Goal: Task Accomplishment & Management: Manage account settings

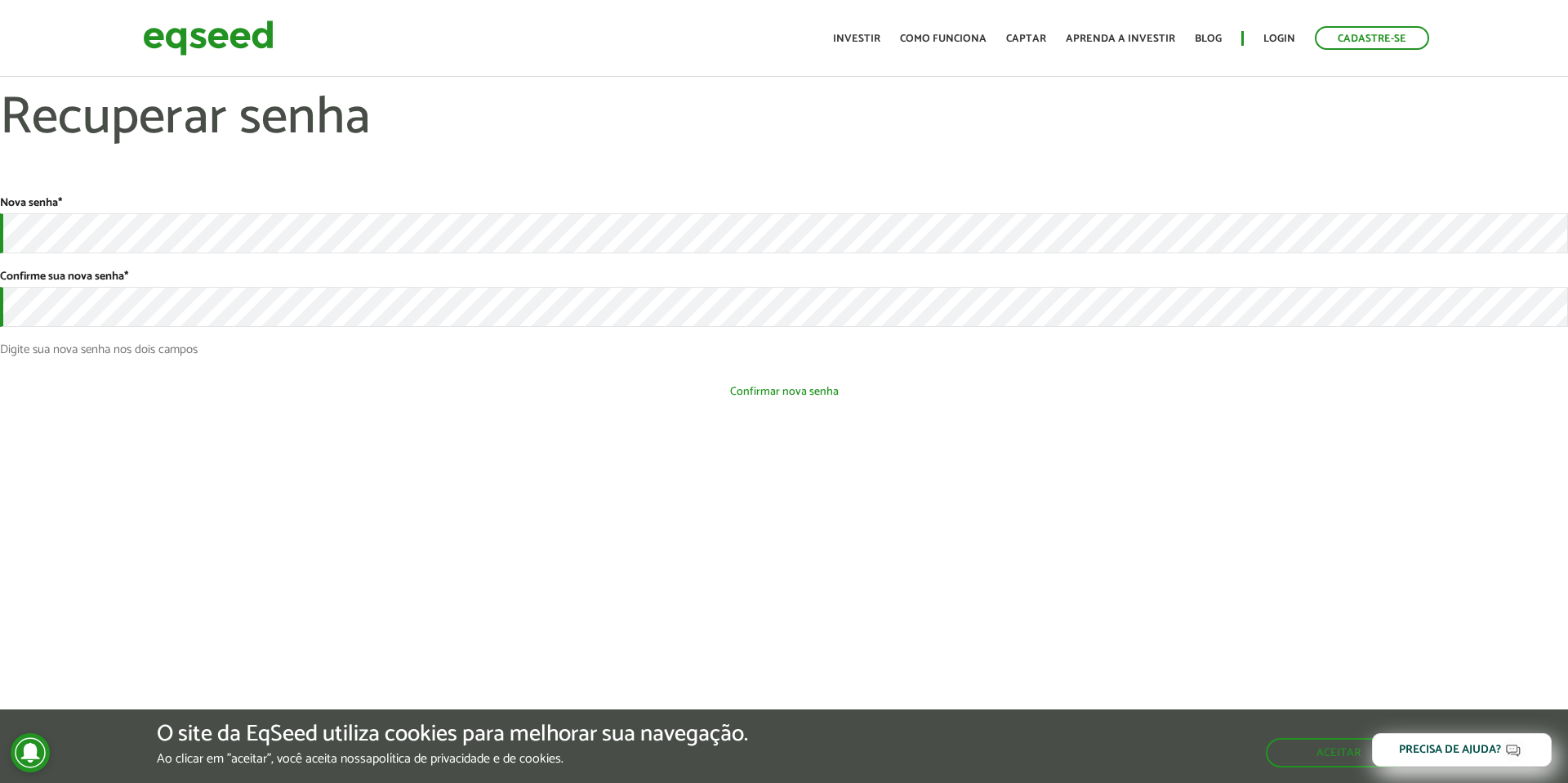
click at [824, 390] on button "Confirmar nova senha" at bounding box center [784, 391] width 1568 height 31
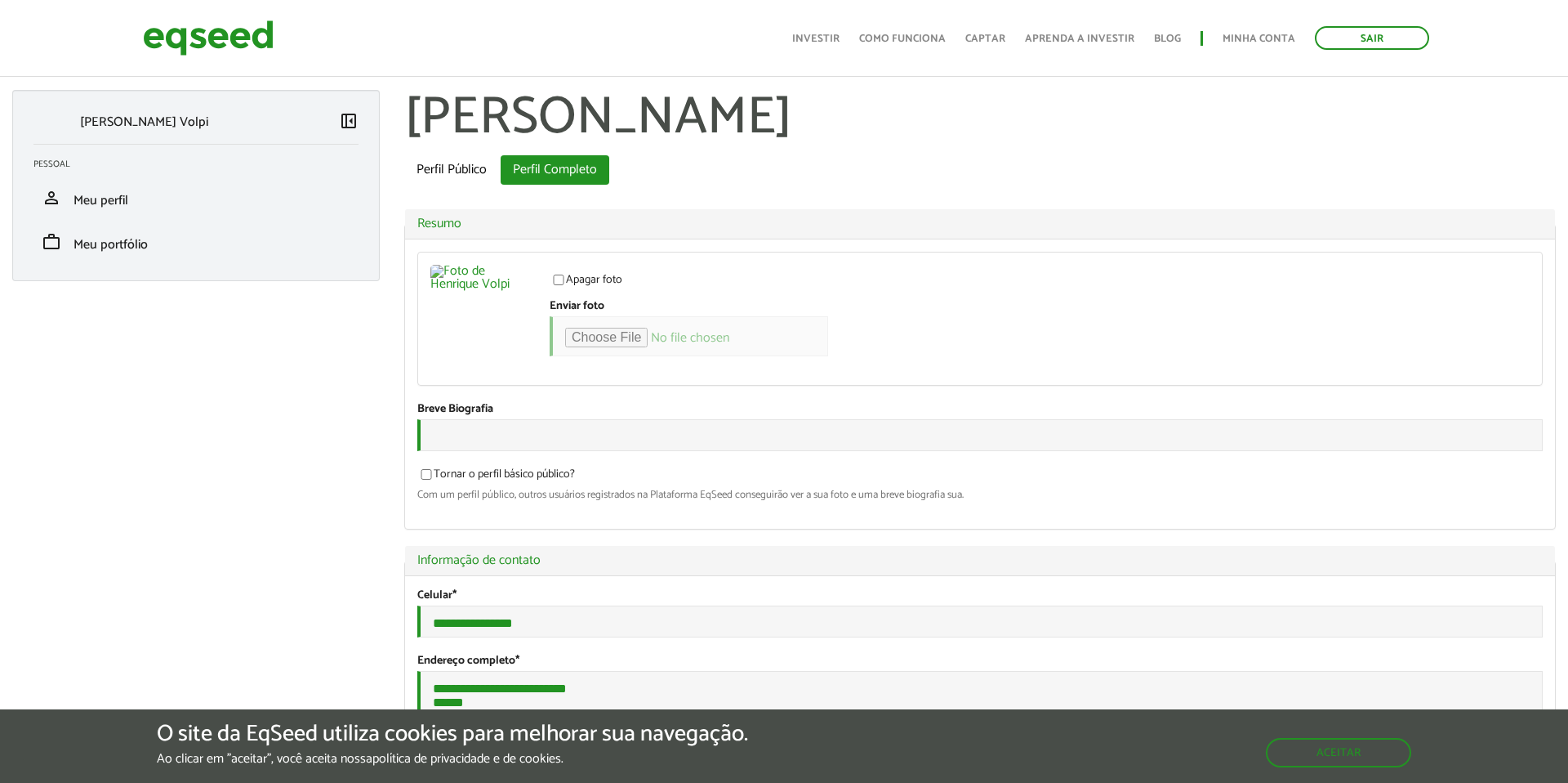
scroll to position [22, 0]
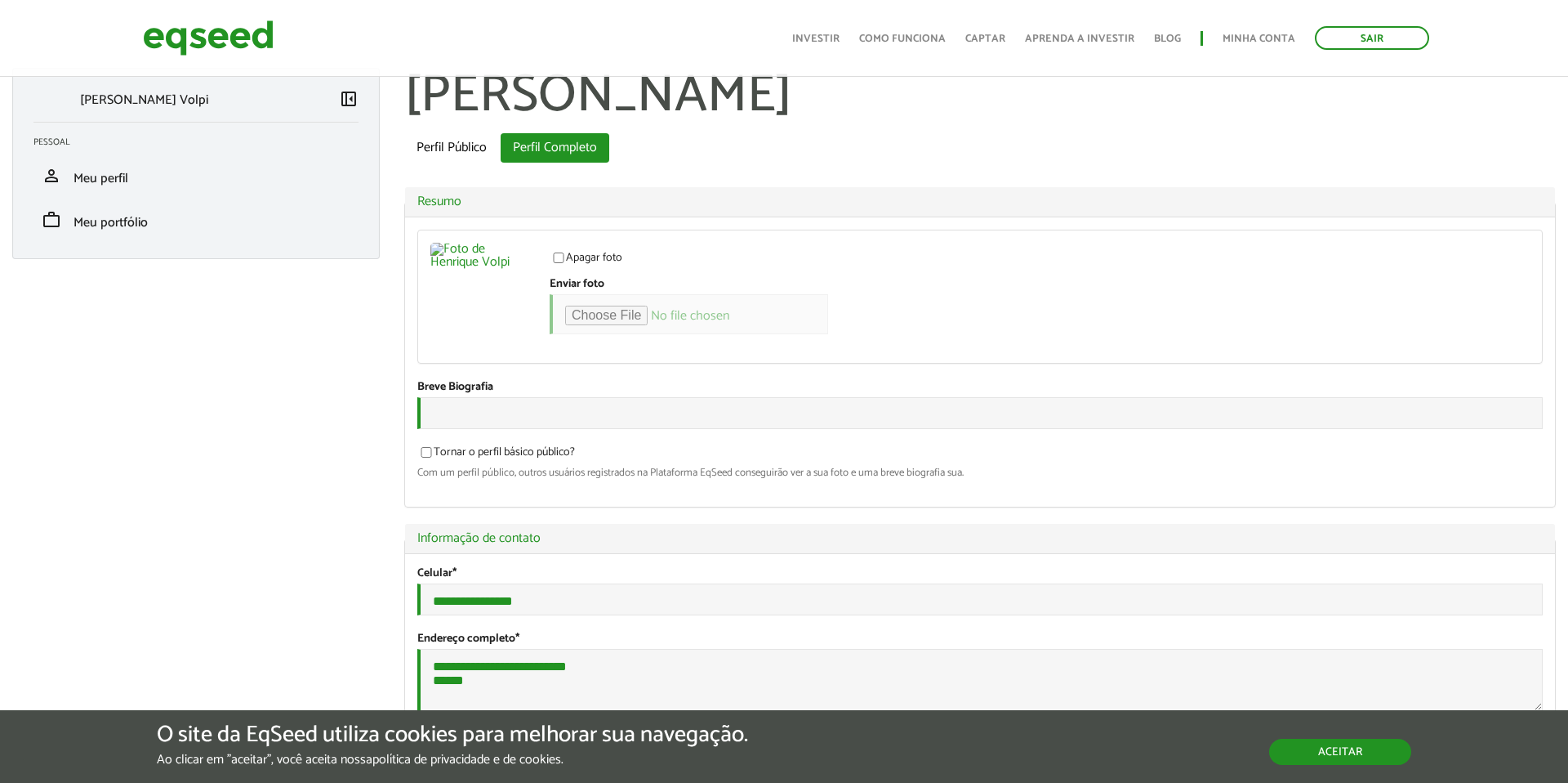
click at [1385, 757] on button "Aceitar" at bounding box center [1340, 751] width 142 height 26
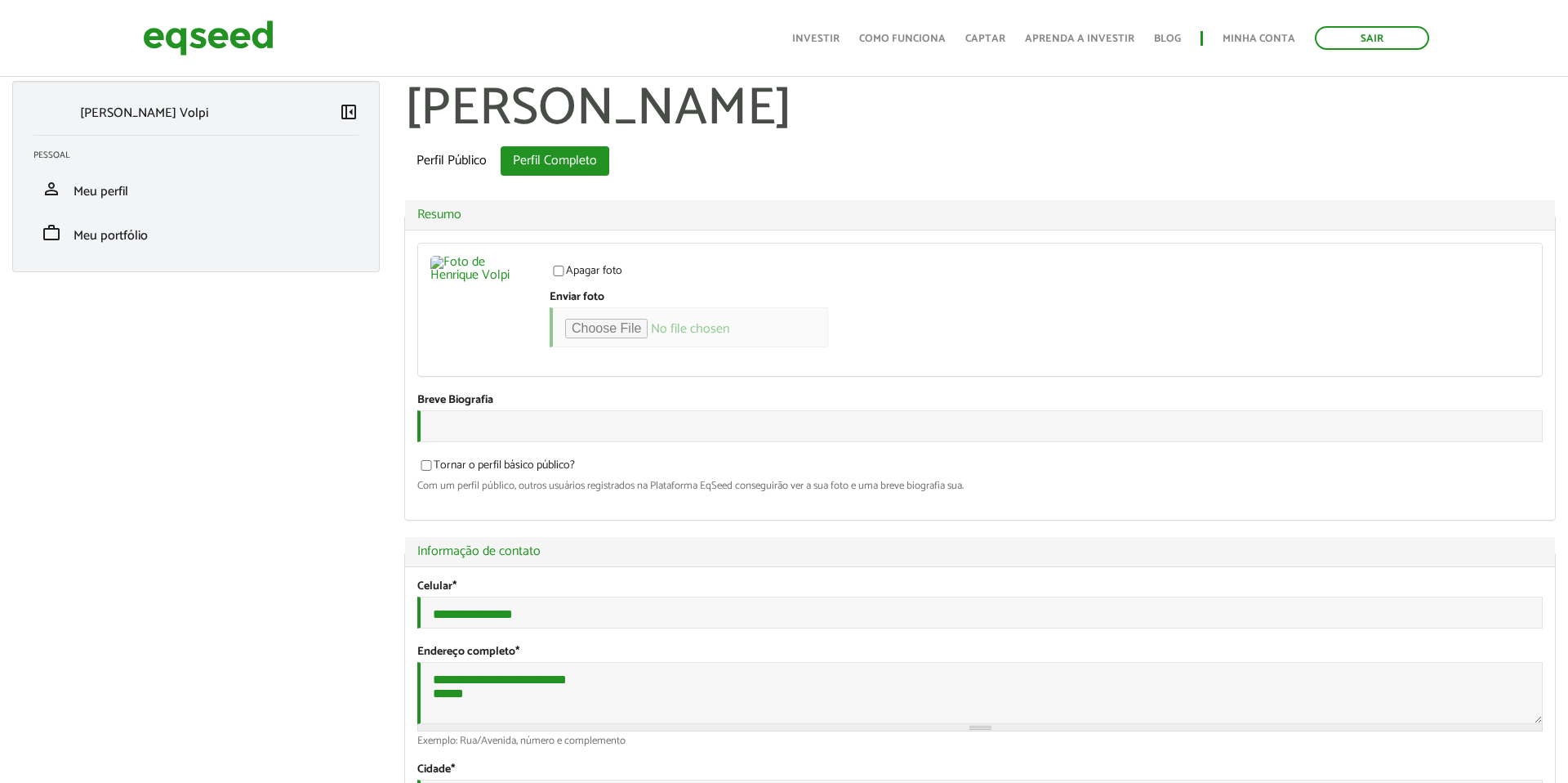
scroll to position [0, 0]
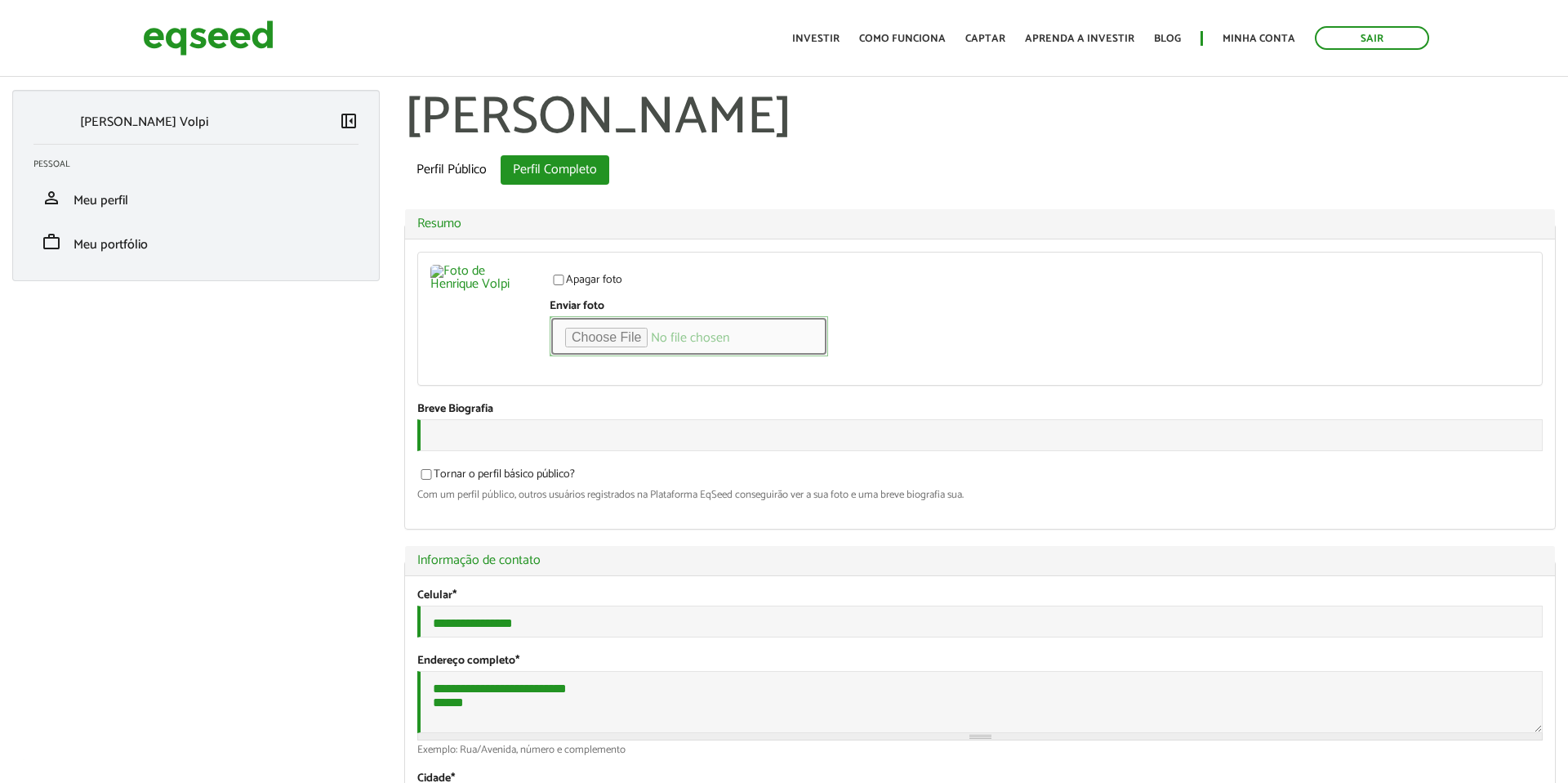
click at [612, 336] on input "Enviar foto" at bounding box center [689, 336] width 279 height 40
click at [1172, 177] on ul "Perfil Público Perfil Completo (aba ativa)" at bounding box center [980, 170] width 1151 height 29
click at [608, 337] on input "Enviar foto" at bounding box center [689, 336] width 279 height 40
type input "**********"
click at [599, 336] on input "Enviar foto" at bounding box center [689, 336] width 279 height 40
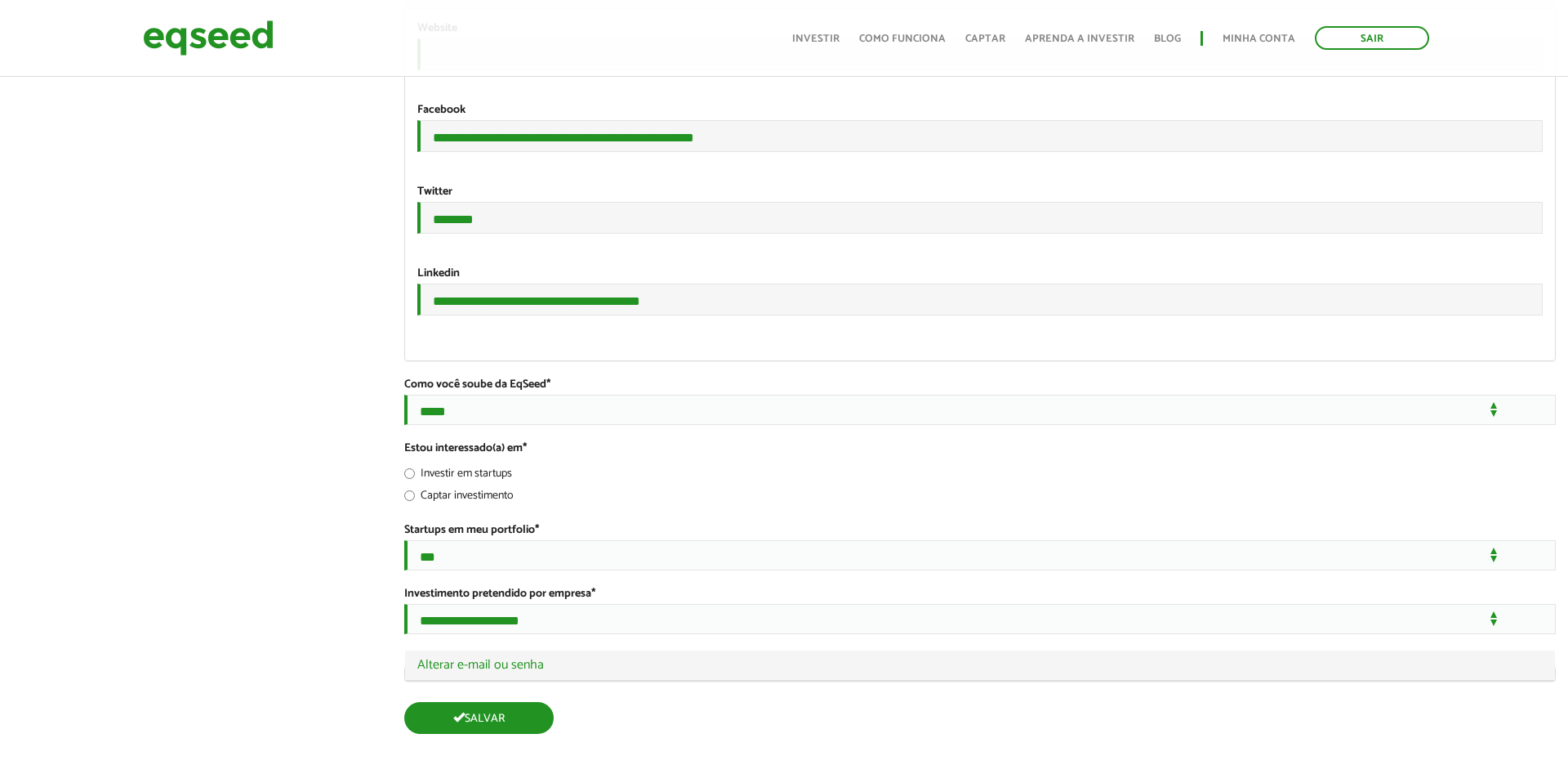
scroll to position [2962, 0]
click at [475, 730] on button "Salvar" at bounding box center [479, 717] width 150 height 32
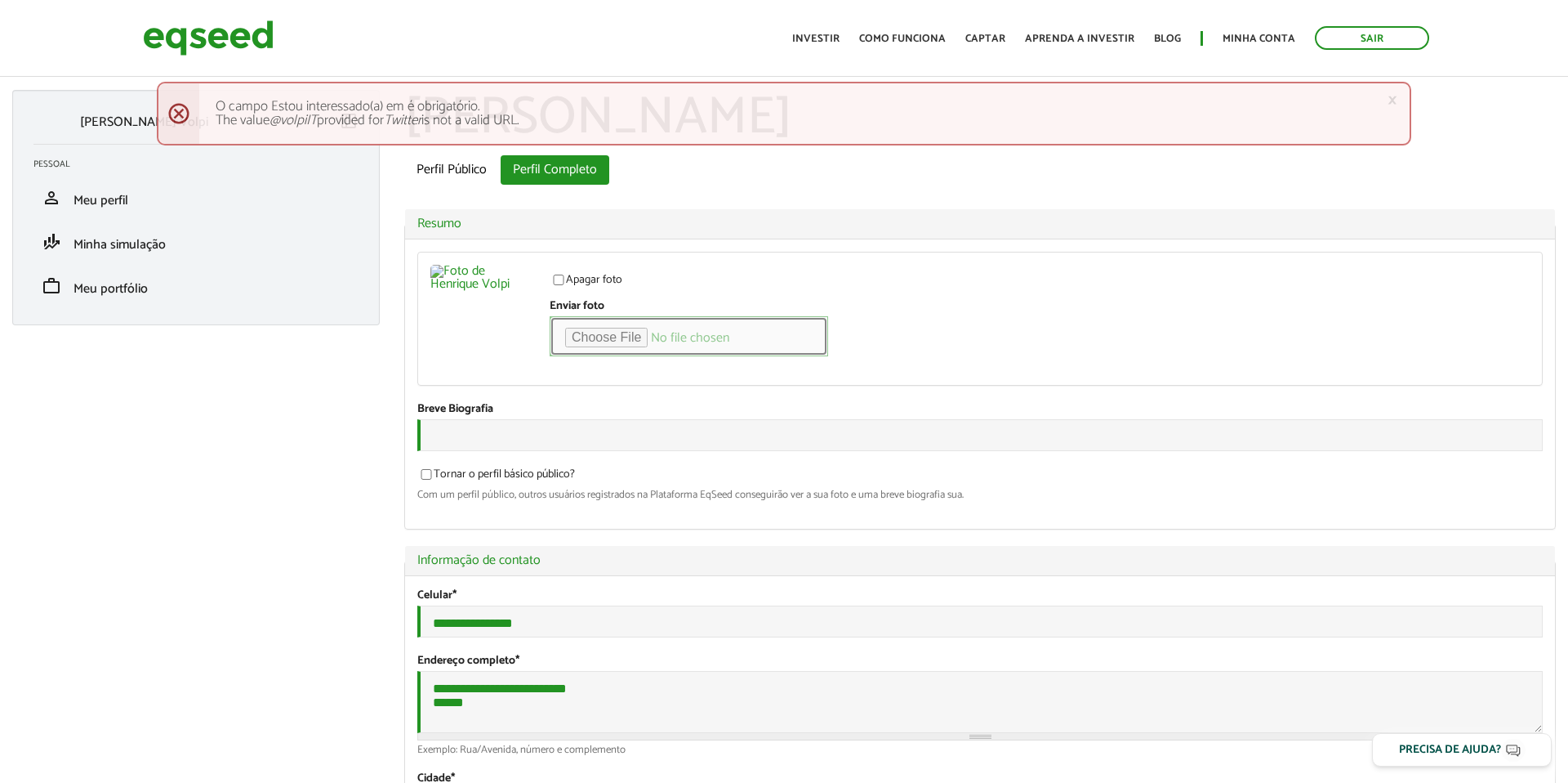
click at [604, 338] on input "Enviar foto" at bounding box center [689, 336] width 279 height 40
type input "**********"
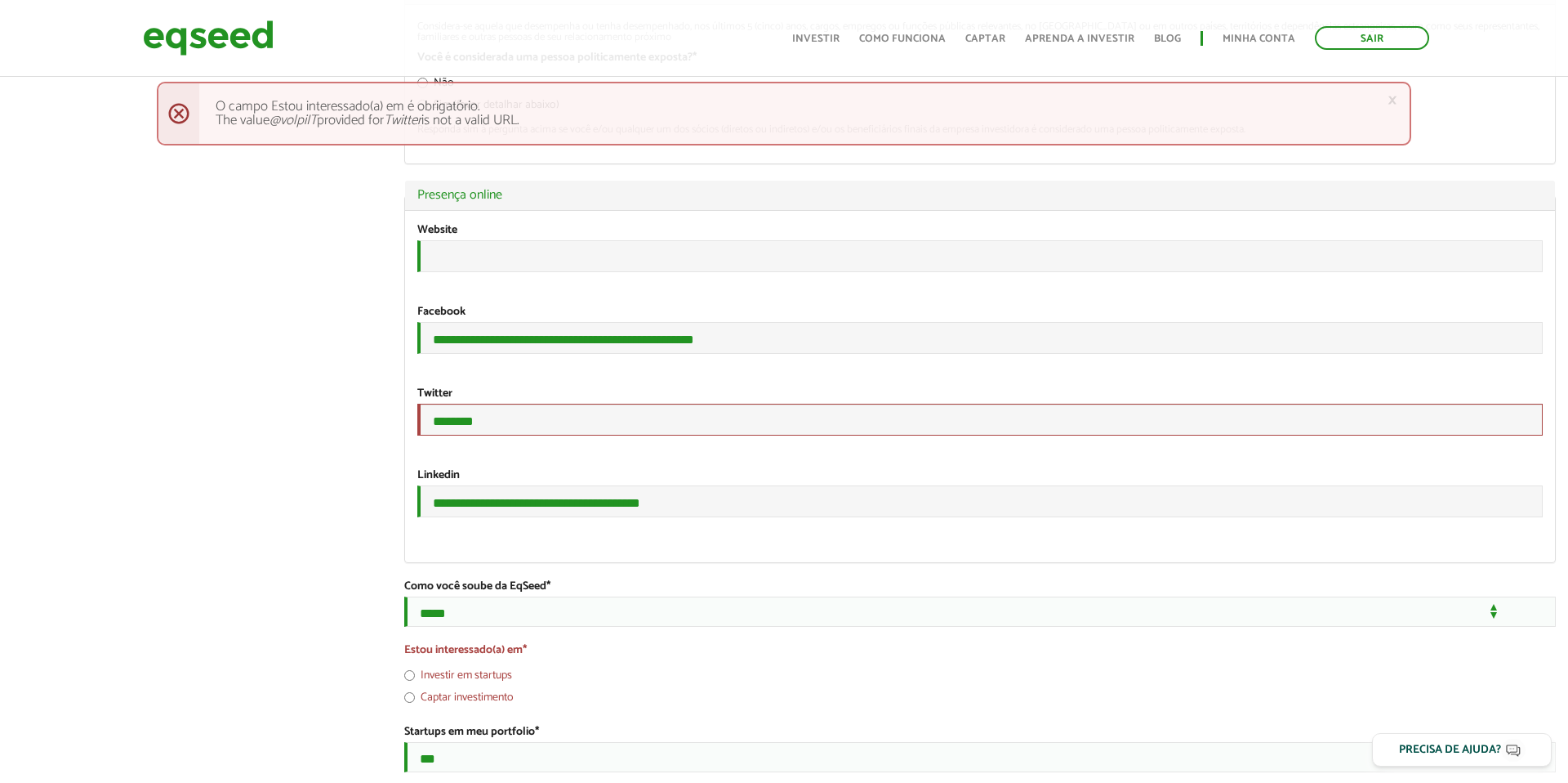
scroll to position [2563, 0]
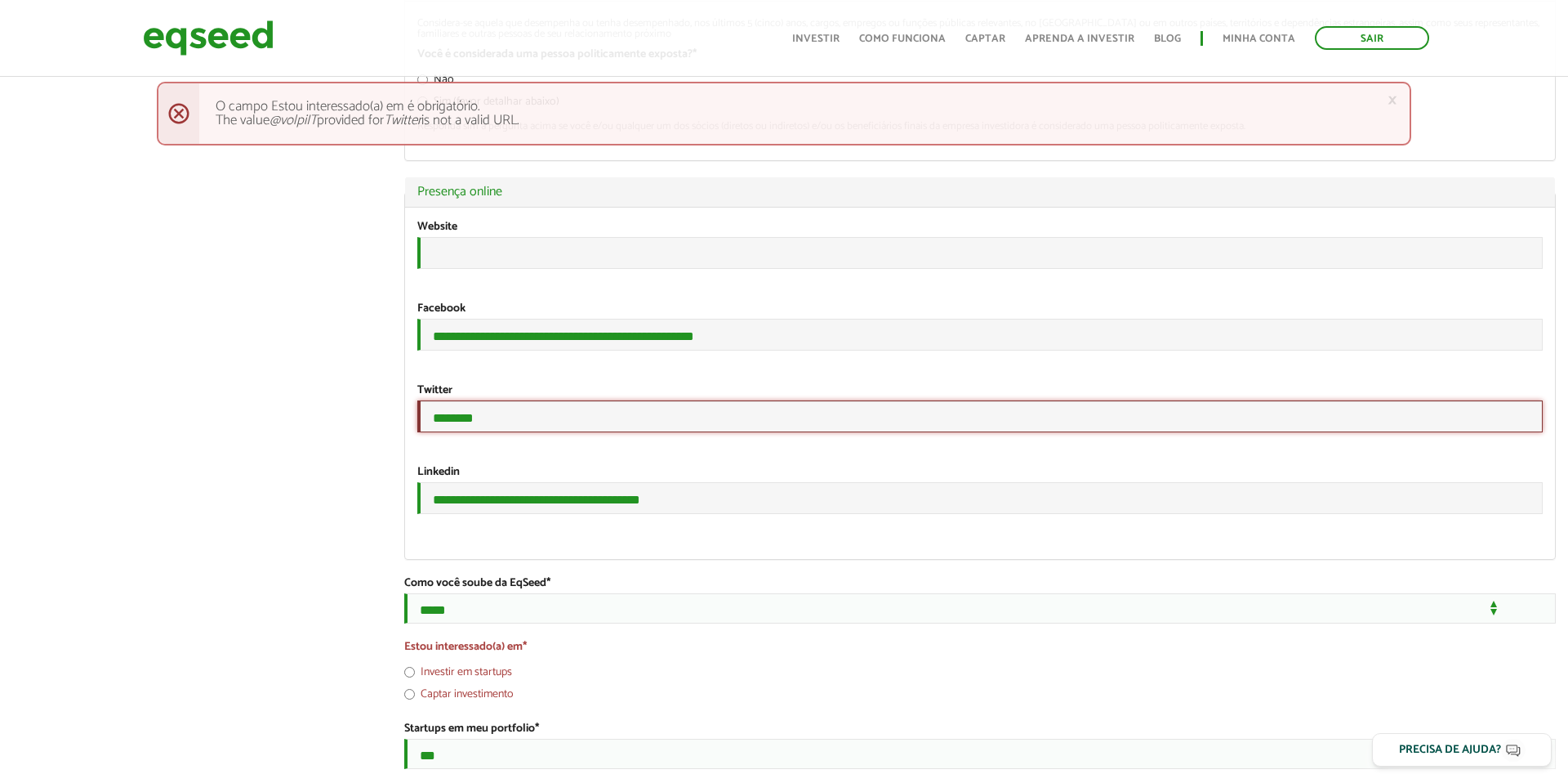
click at [430, 432] on input "********" at bounding box center [980, 416] width 1125 height 32
type input "**********"
drag, startPoint x: 559, startPoint y: 579, endPoint x: 428, endPoint y: 553, distance: 133.6
click at [428, 448] on div "**********" at bounding box center [980, 415] width 1125 height 66
paste input "**********"
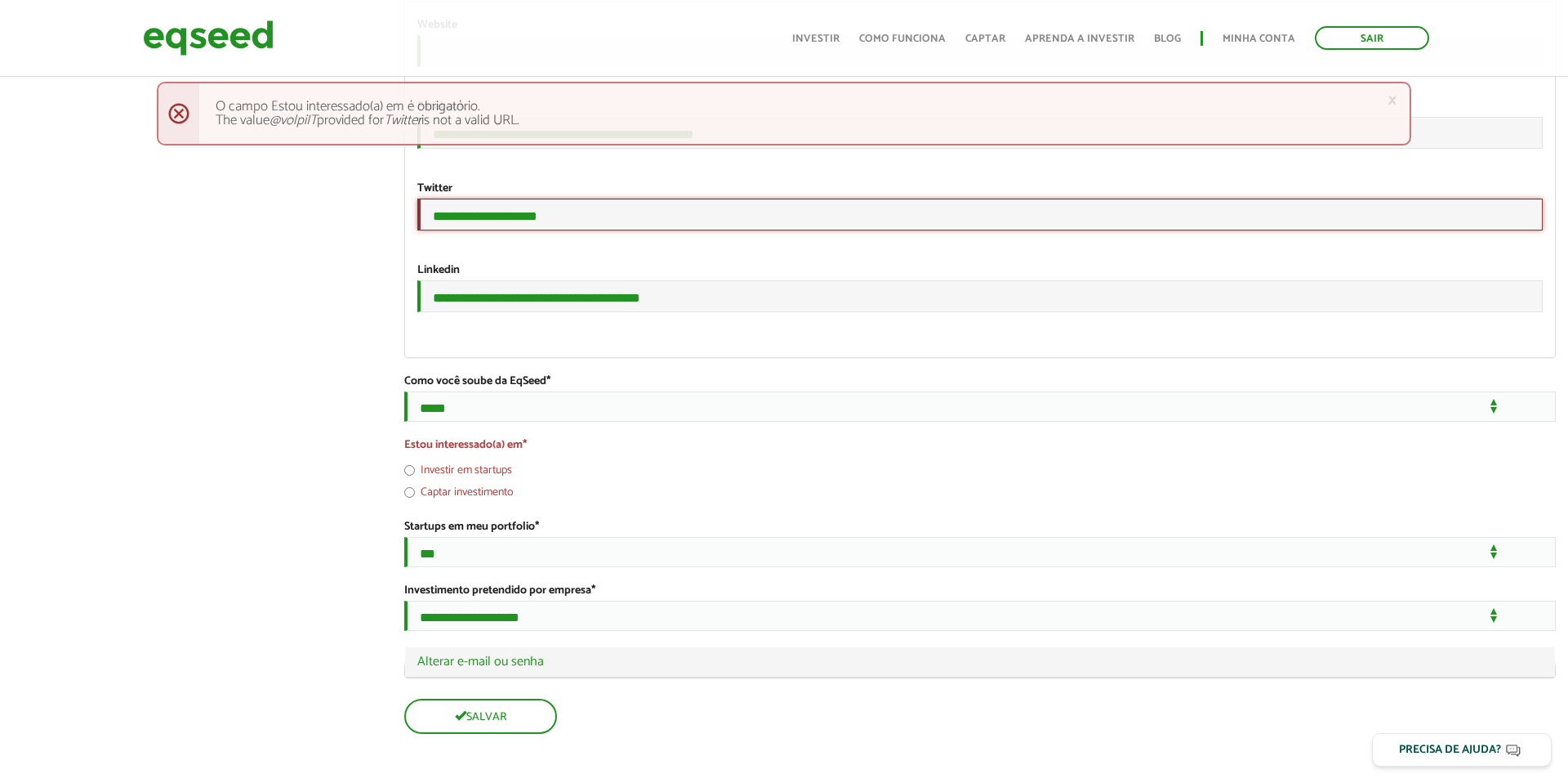
scroll to position [2814, 0]
type input "**********"
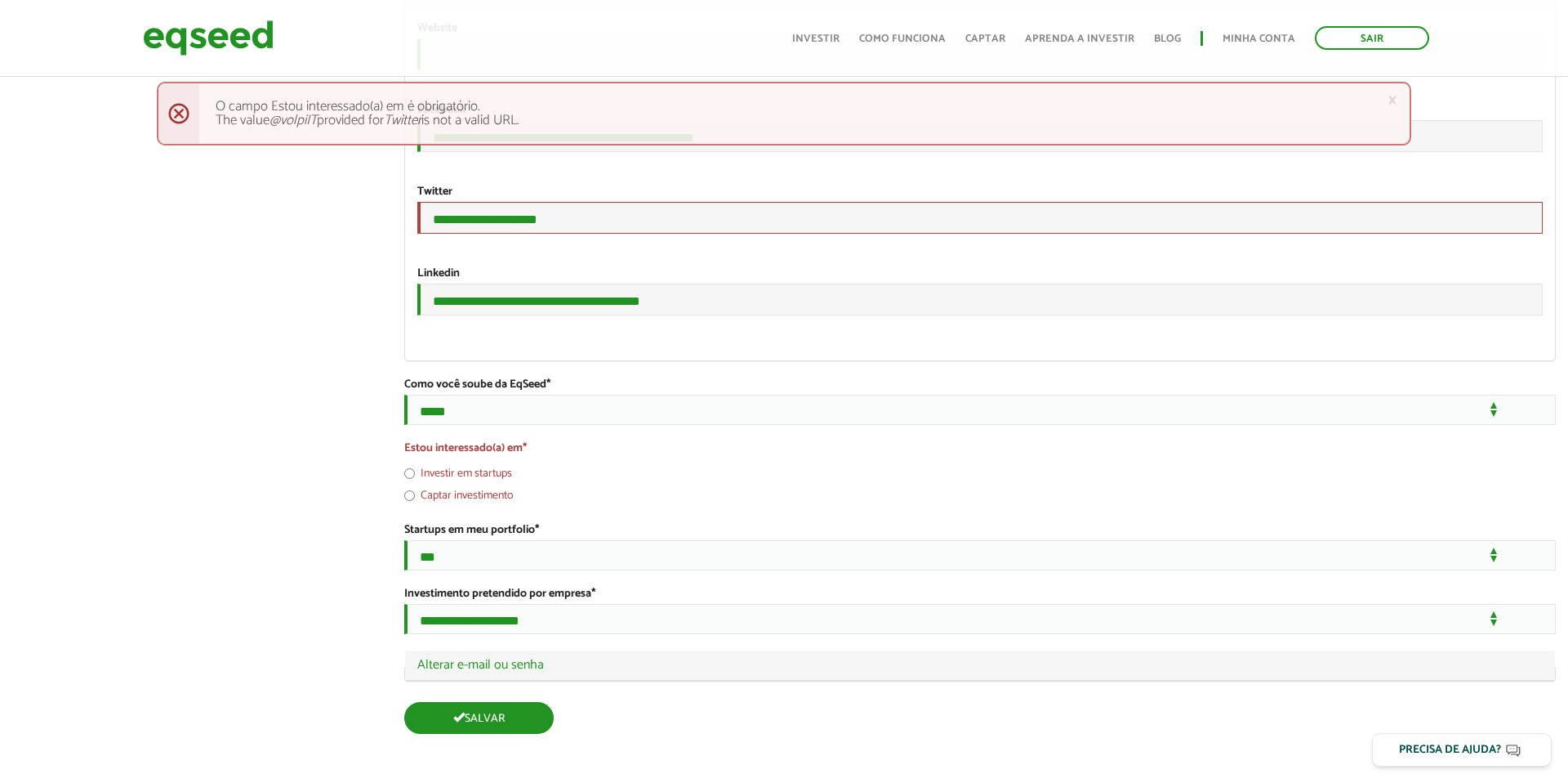
click at [517, 716] on button "Salvar" at bounding box center [479, 717] width 150 height 32
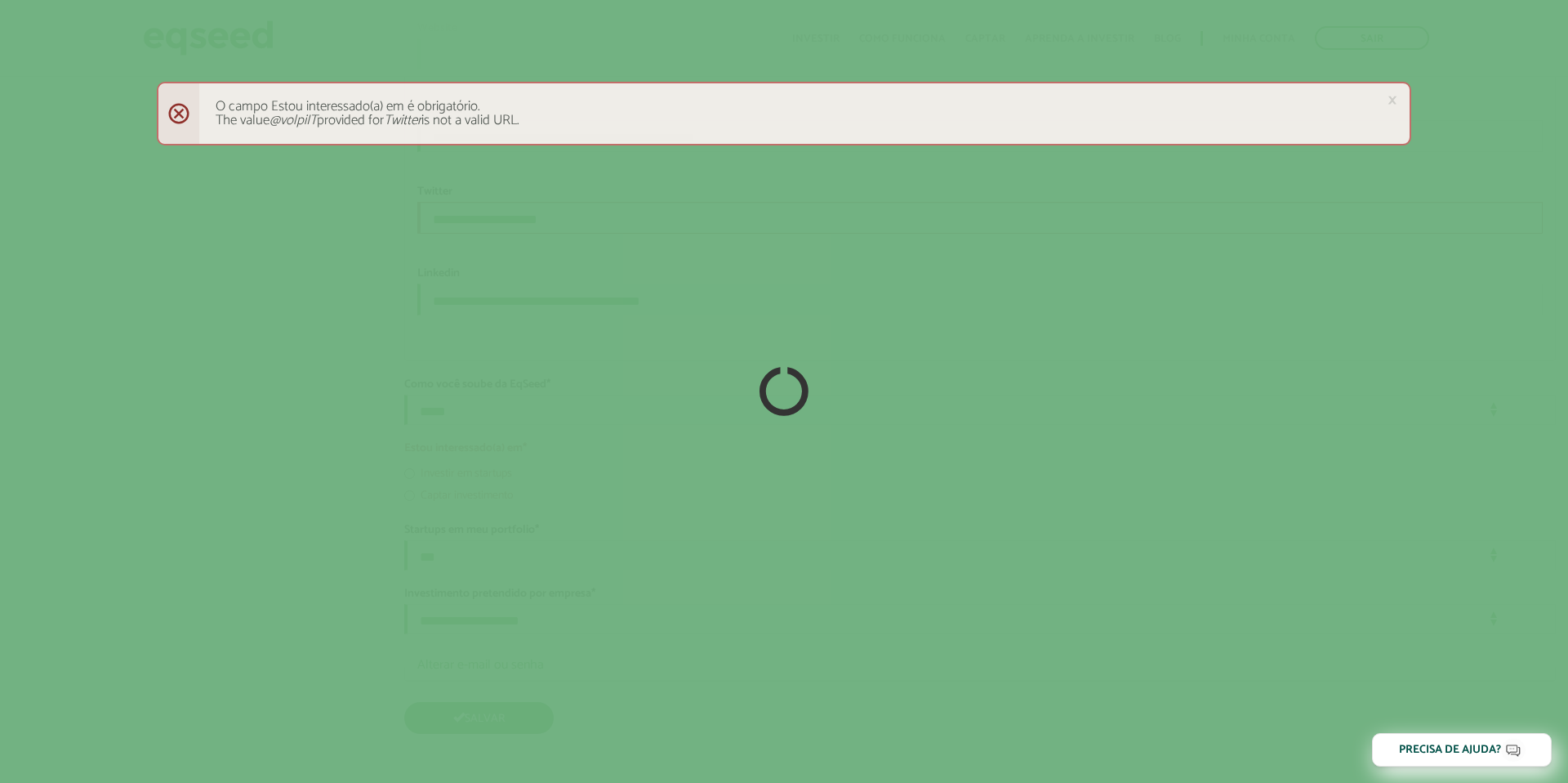
scroll to position [2962, 0]
click at [182, 114] on div "× Menssagem de erro O campo Estou interessado(a) em é obrigatório. The value @v…" at bounding box center [784, 113] width 1254 height 64
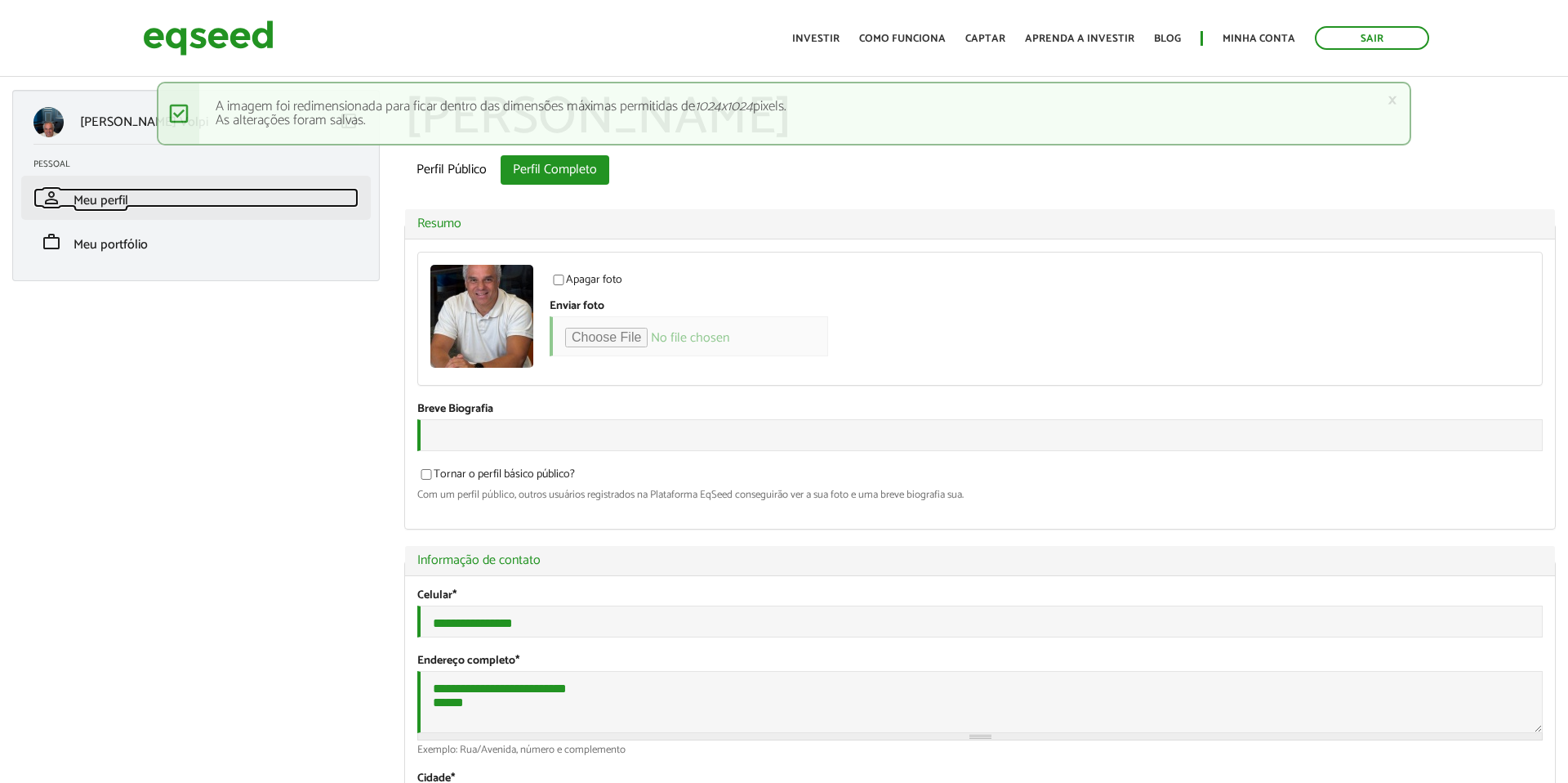
click at [115, 203] on span "Meu perfil" at bounding box center [101, 201] width 55 height 22
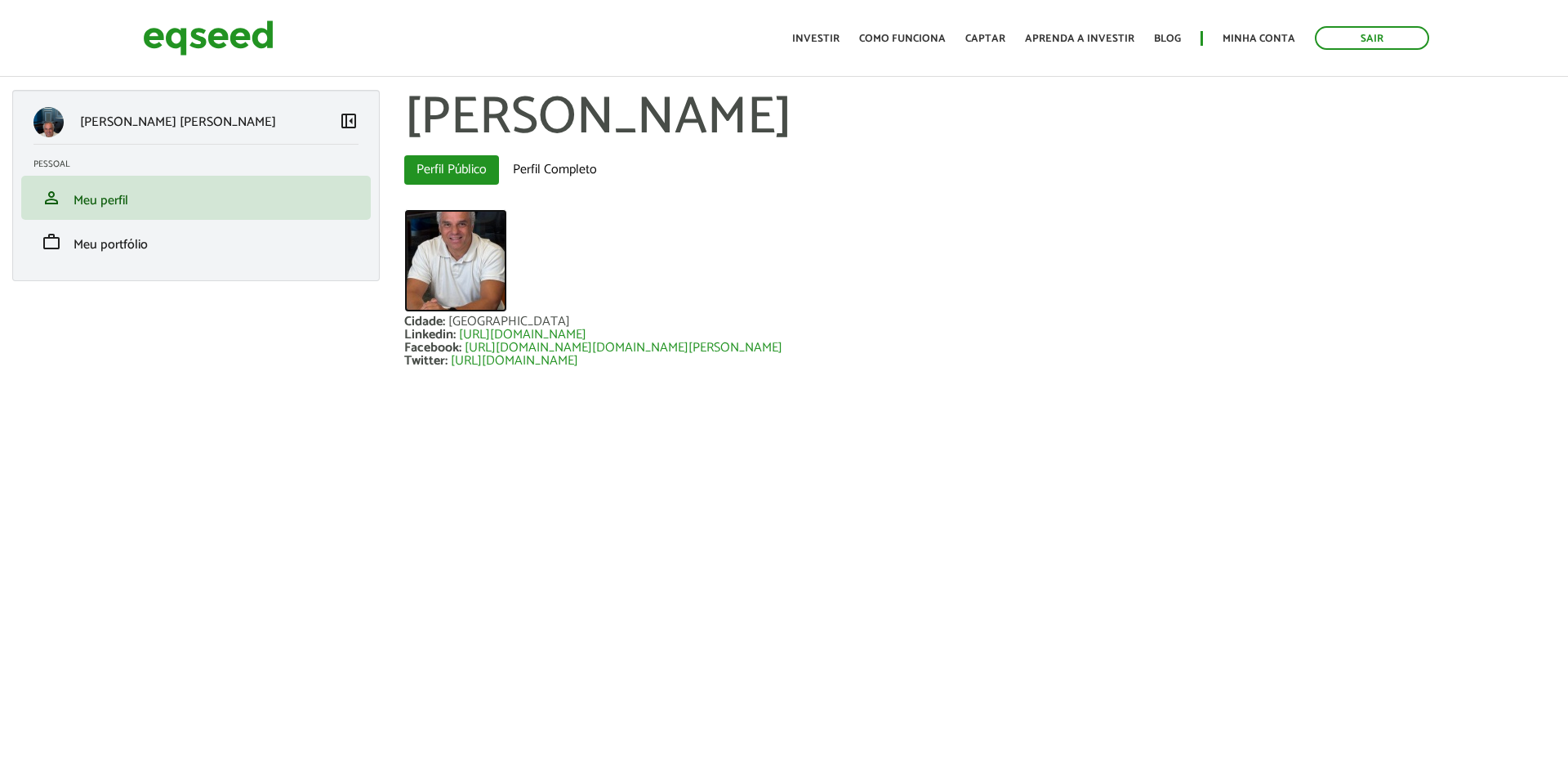
click at [457, 252] on img at bounding box center [456, 260] width 103 height 103
click at [460, 262] on img at bounding box center [456, 260] width 103 height 103
click at [162, 255] on li "work Meu portfólio" at bounding box center [196, 241] width 349 height 44
click at [115, 245] on span "Meu portfólio" at bounding box center [110, 245] width 74 height 22
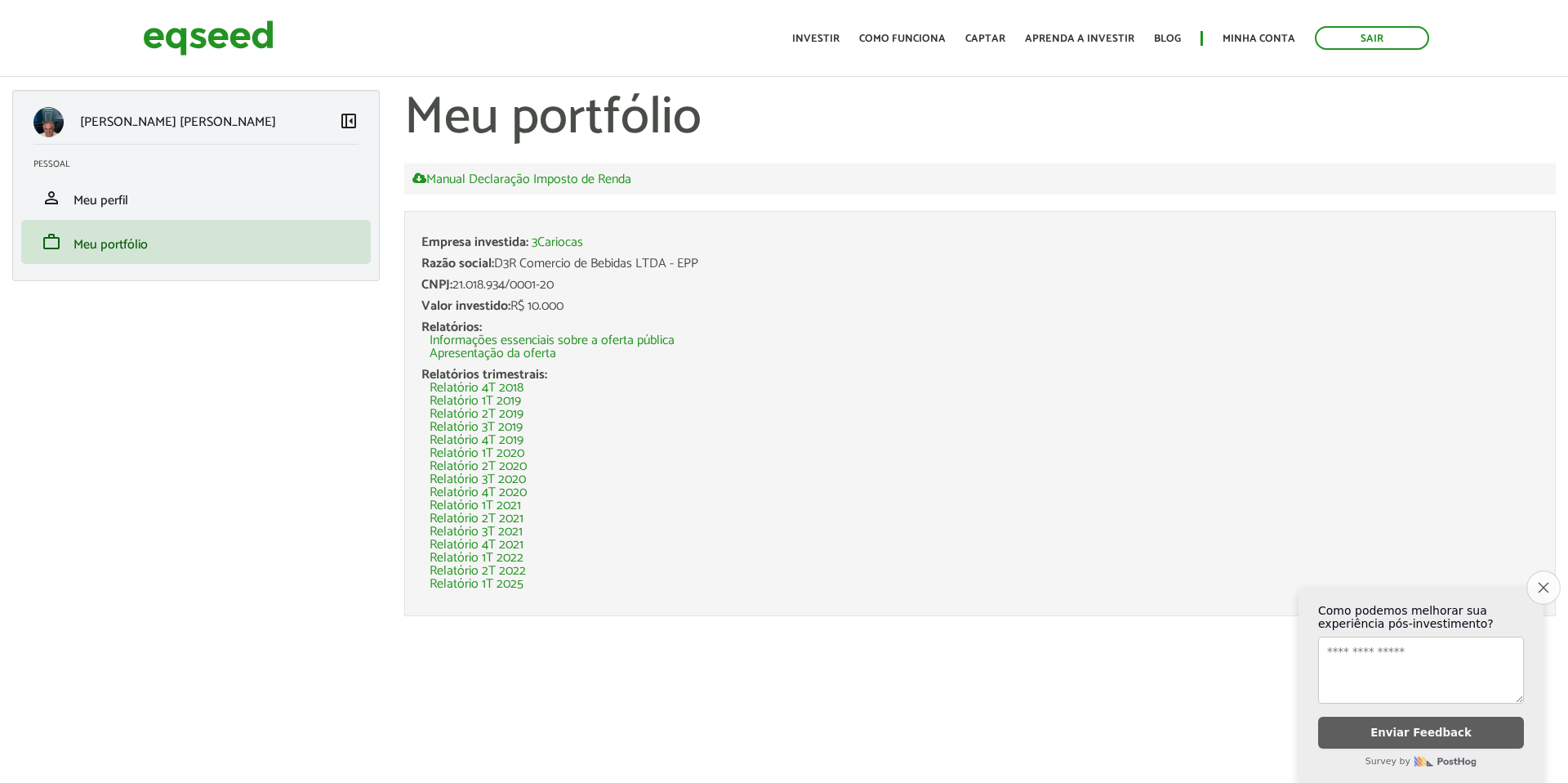
click at [1545, 584] on icon "Close survey" at bounding box center [1543, 587] width 11 height 11
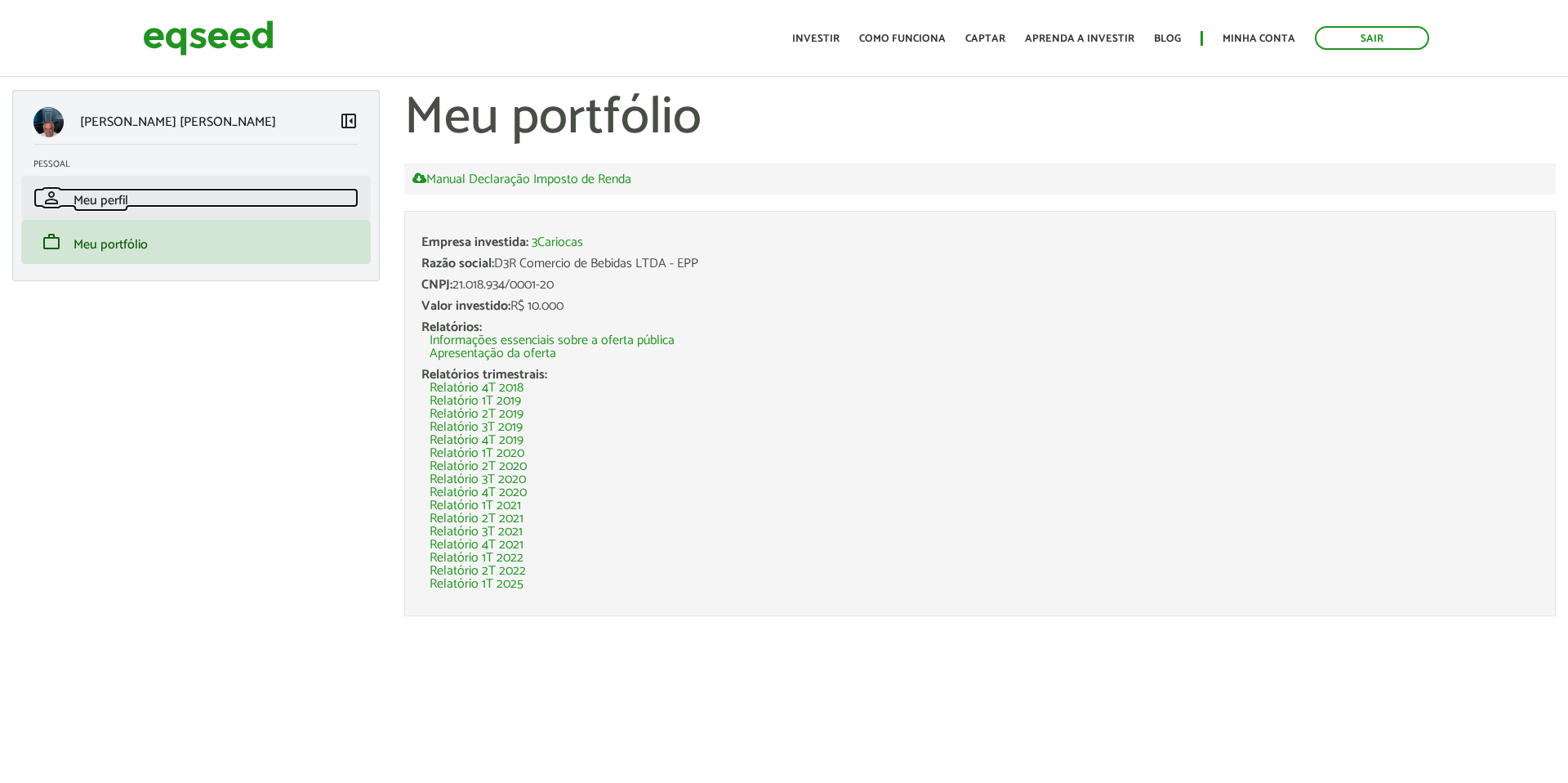
click at [130, 195] on link "person Meu perfil" at bounding box center [195, 198] width 325 height 20
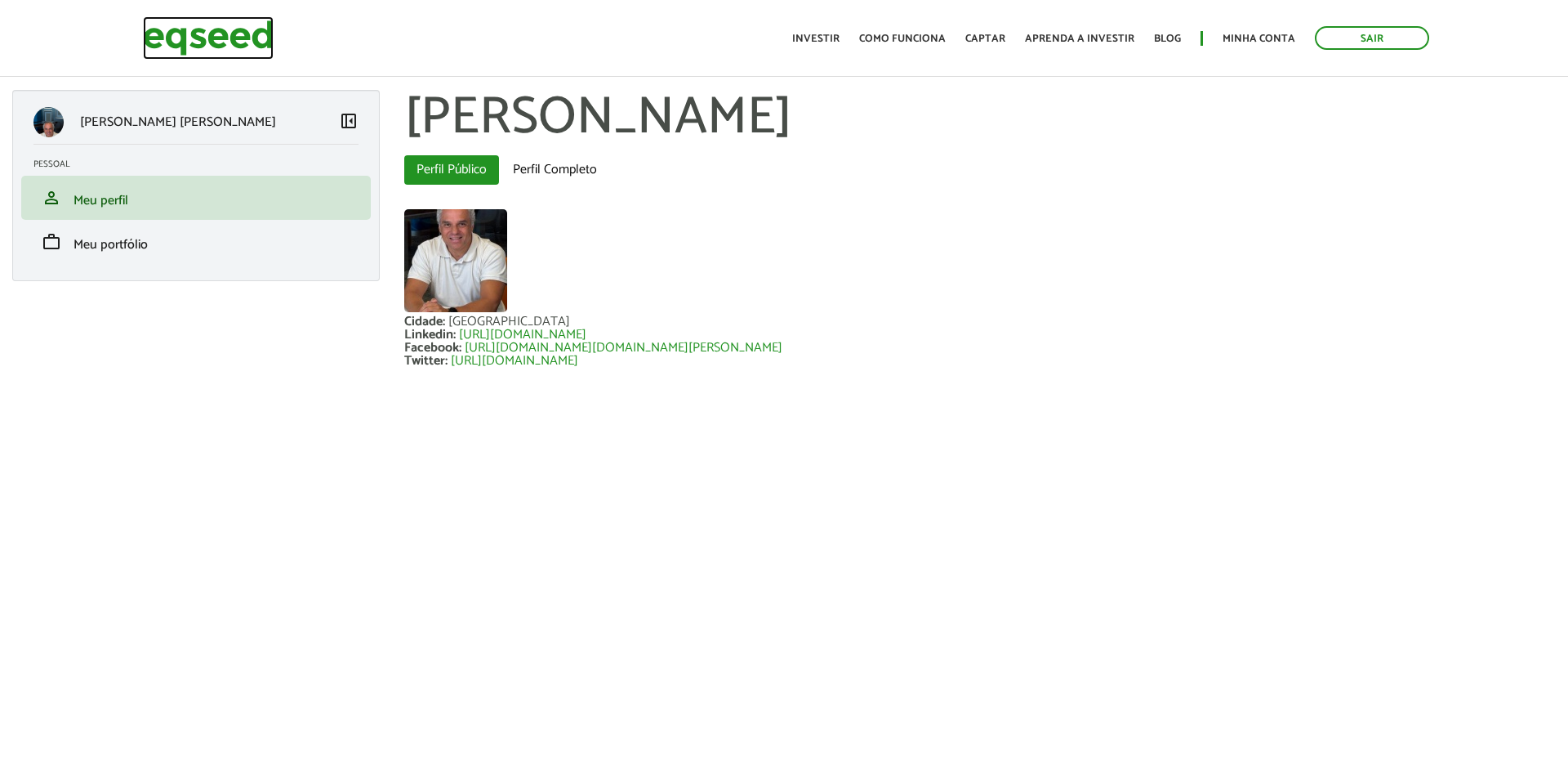
click at [238, 38] on img at bounding box center [208, 38] width 131 height 43
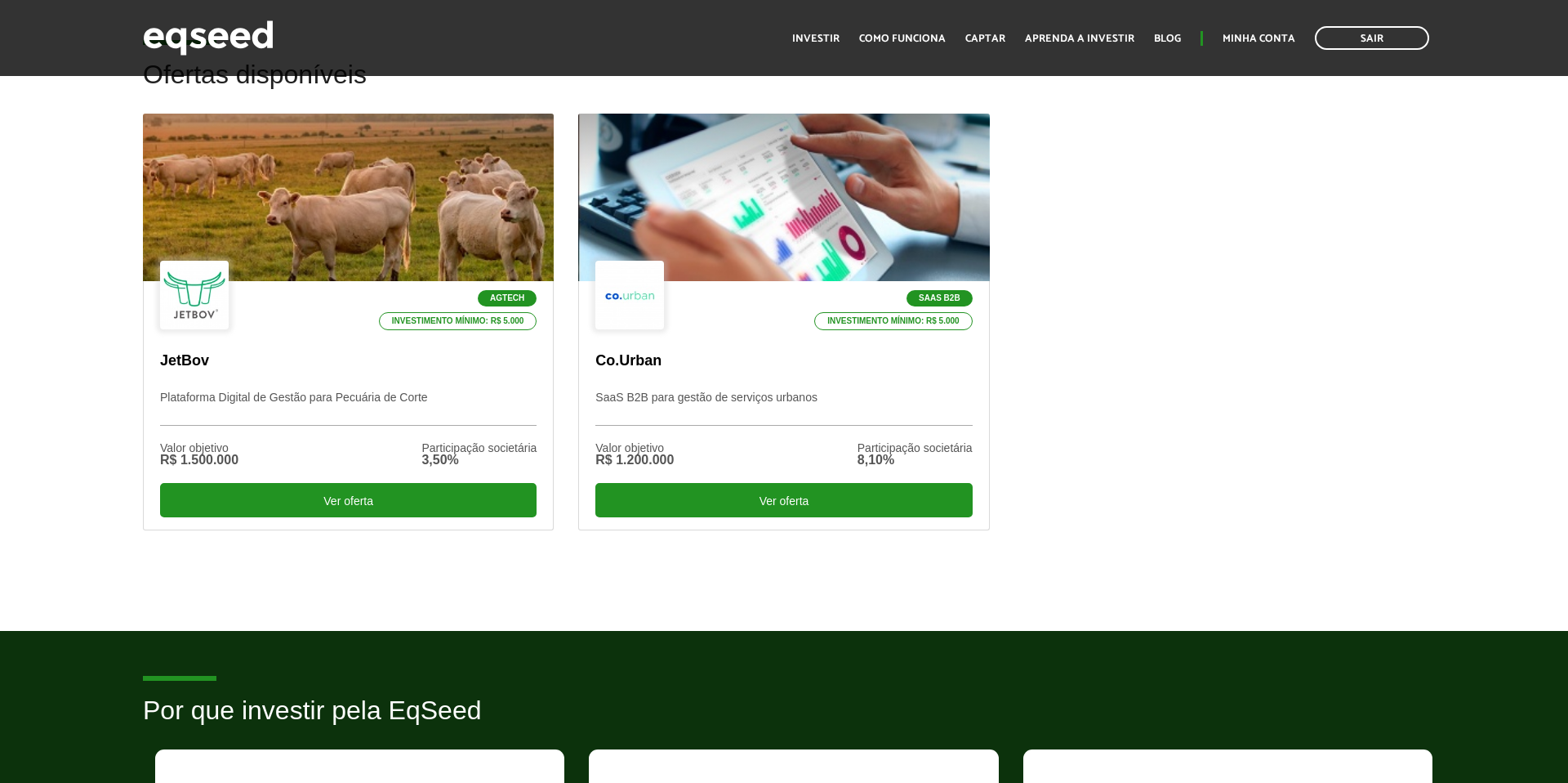
scroll to position [466, 0]
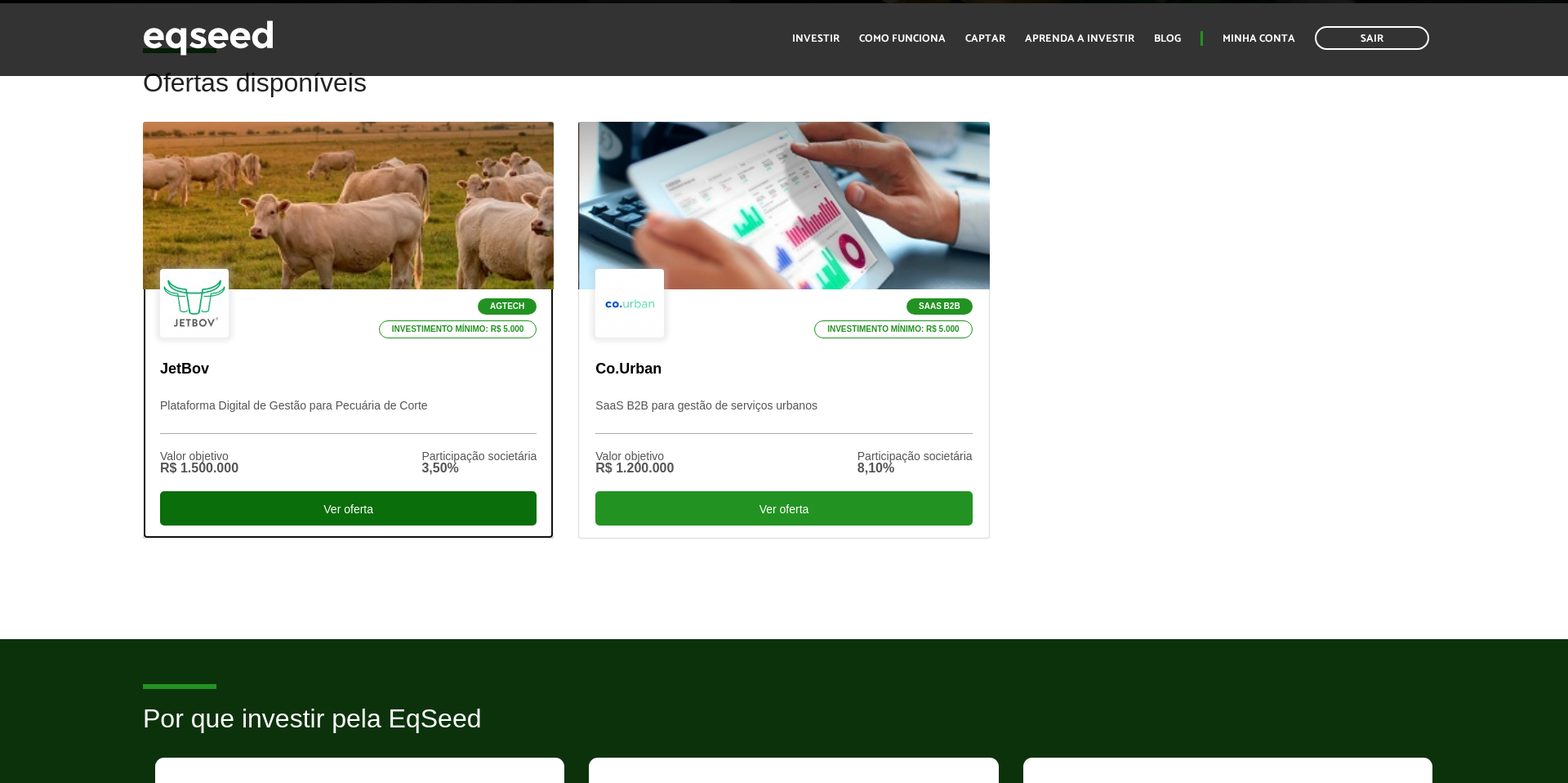
click at [453, 510] on div "Ver oferta" at bounding box center [348, 508] width 377 height 34
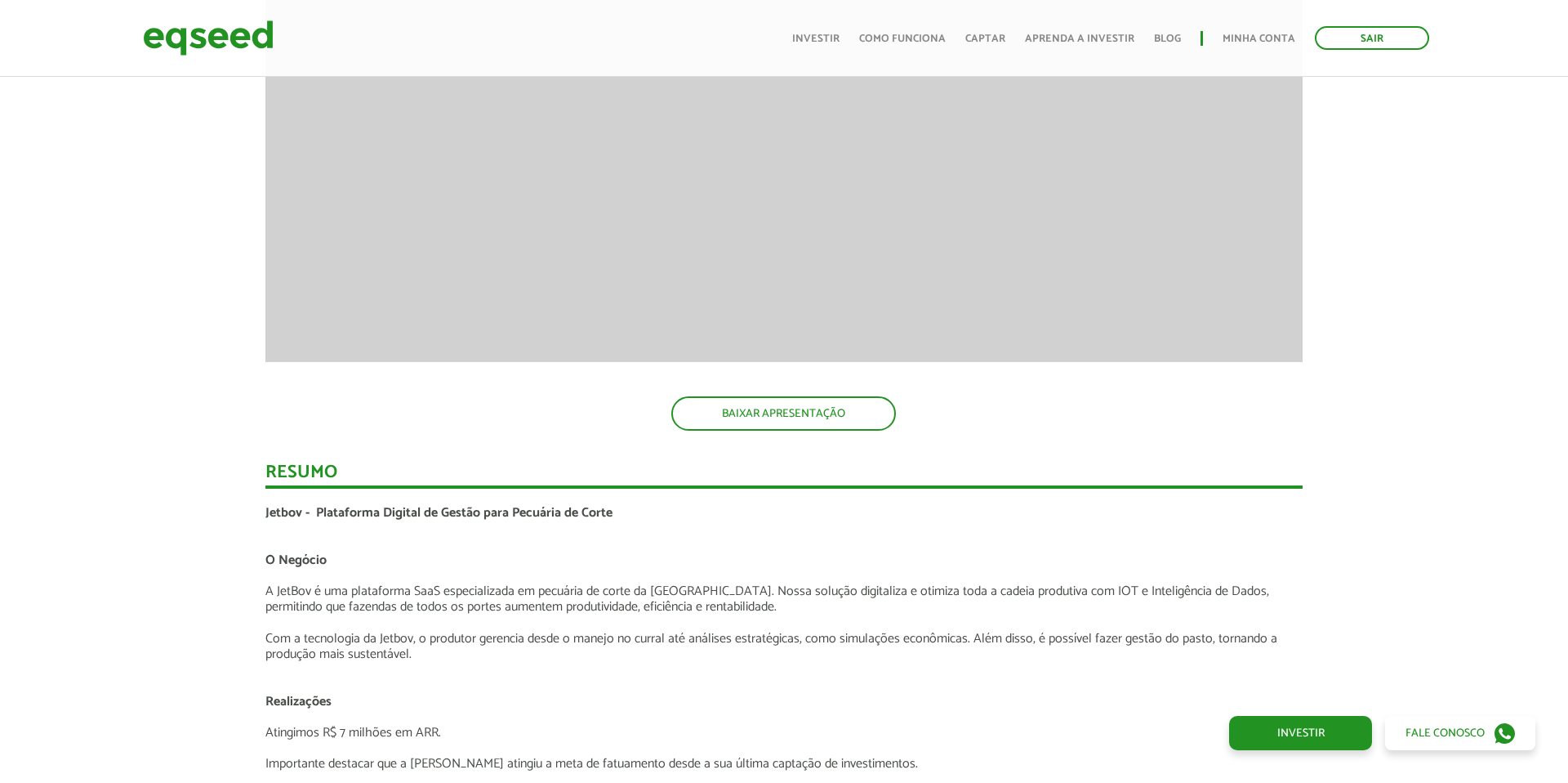
scroll to position [2470, 0]
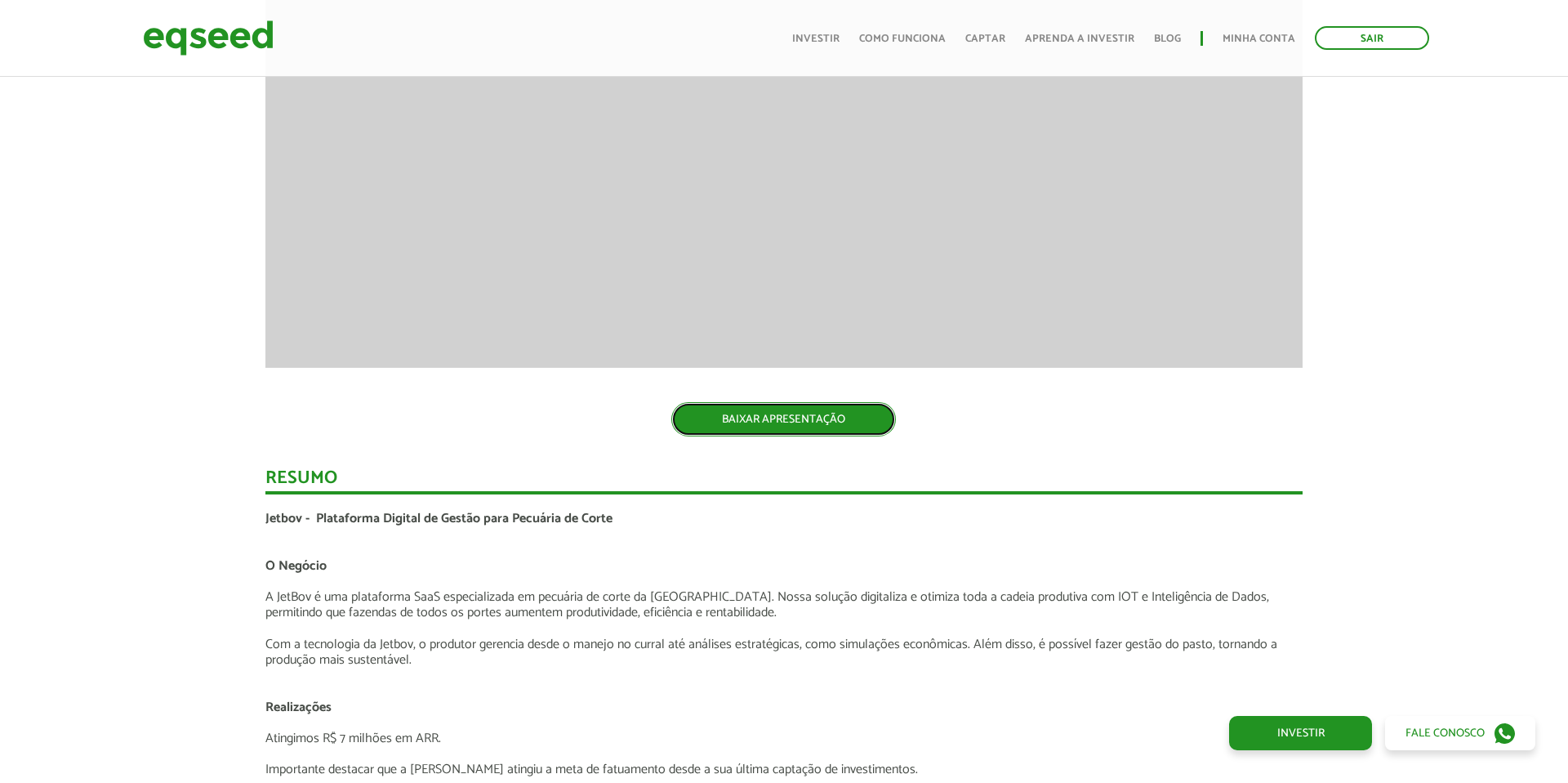
click at [836, 416] on link "BAIXAR APRESENTAÇÃO" at bounding box center [784, 419] width 225 height 34
